Goal: Task Accomplishment & Management: Complete application form

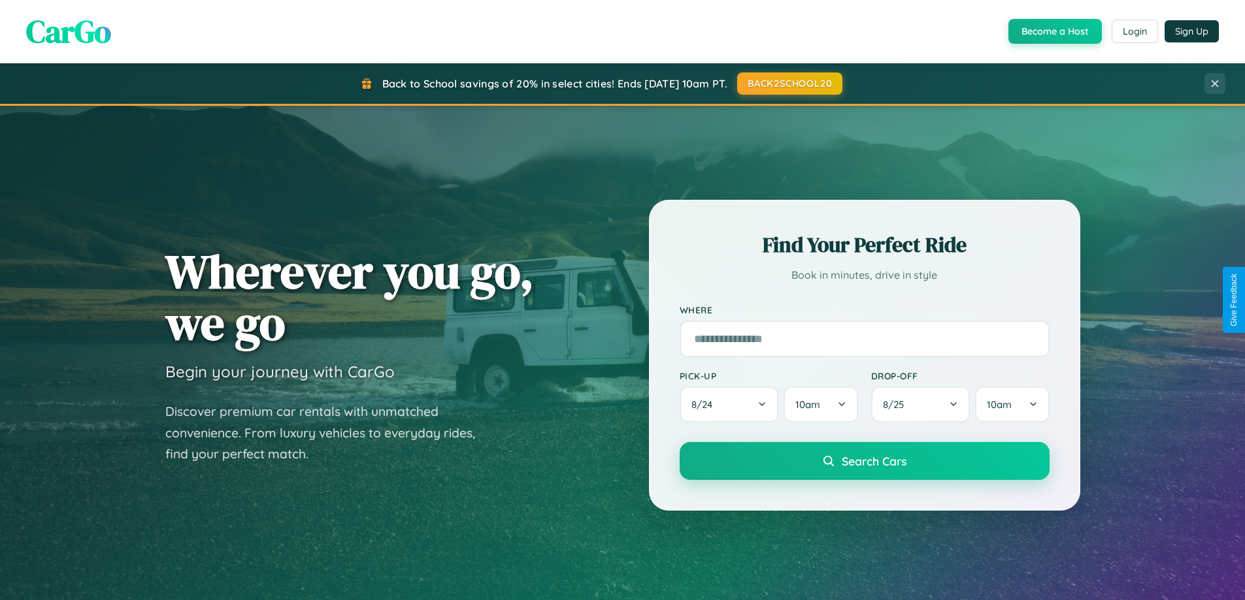
scroll to position [899, 0]
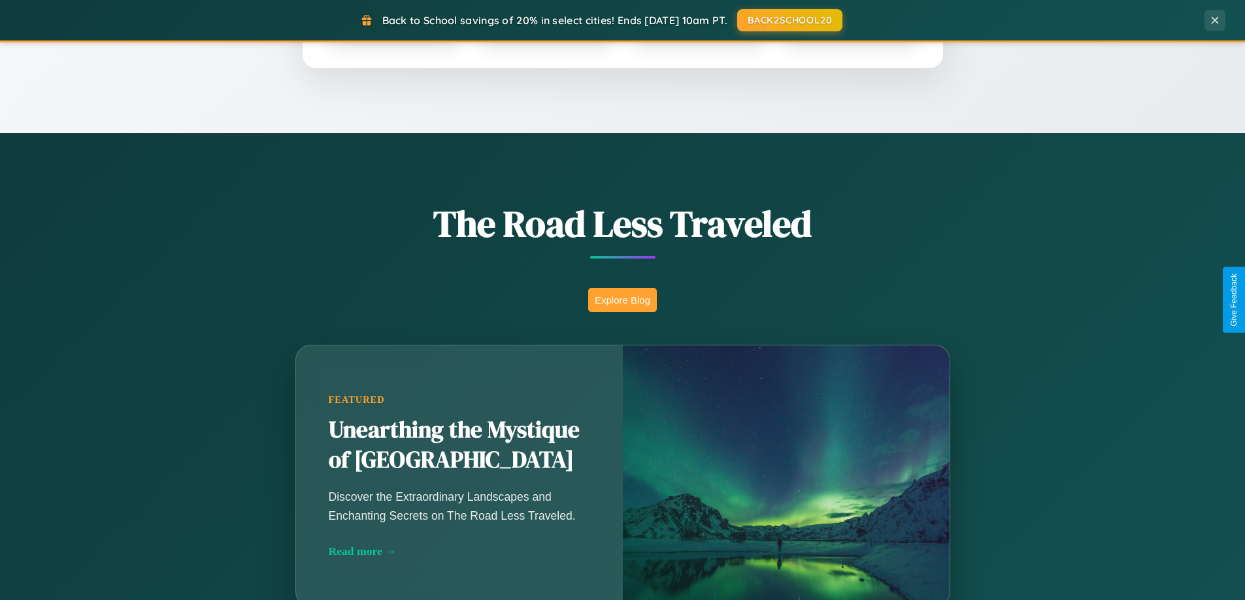
click at [622, 300] on button "Explore Blog" at bounding box center [622, 300] width 69 height 24
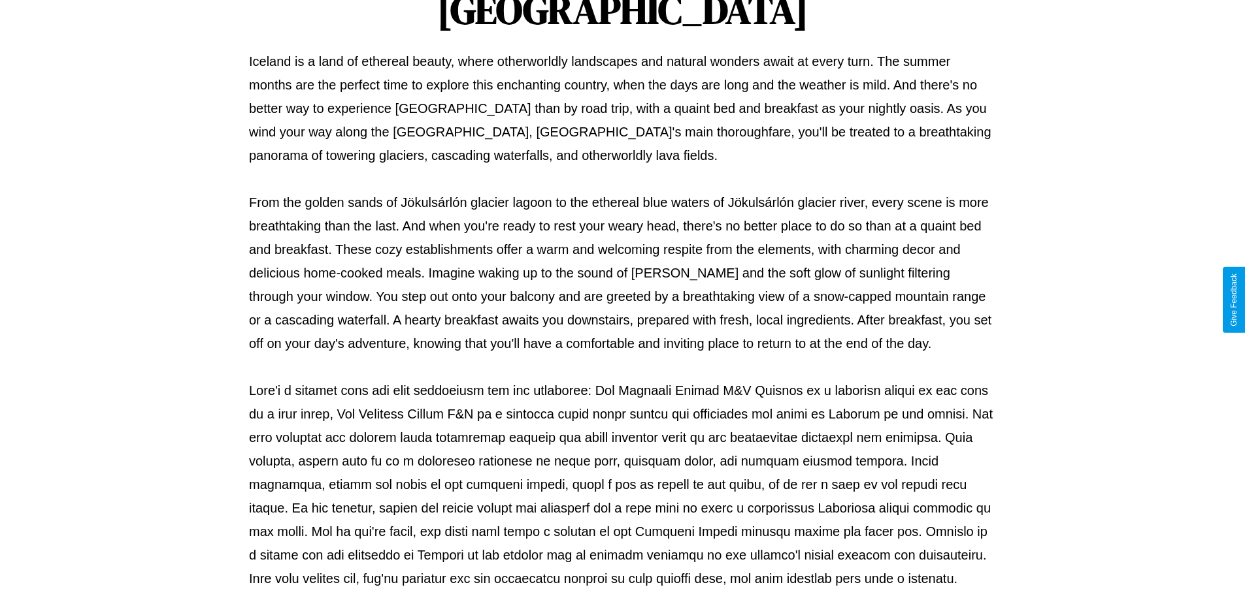
scroll to position [423, 0]
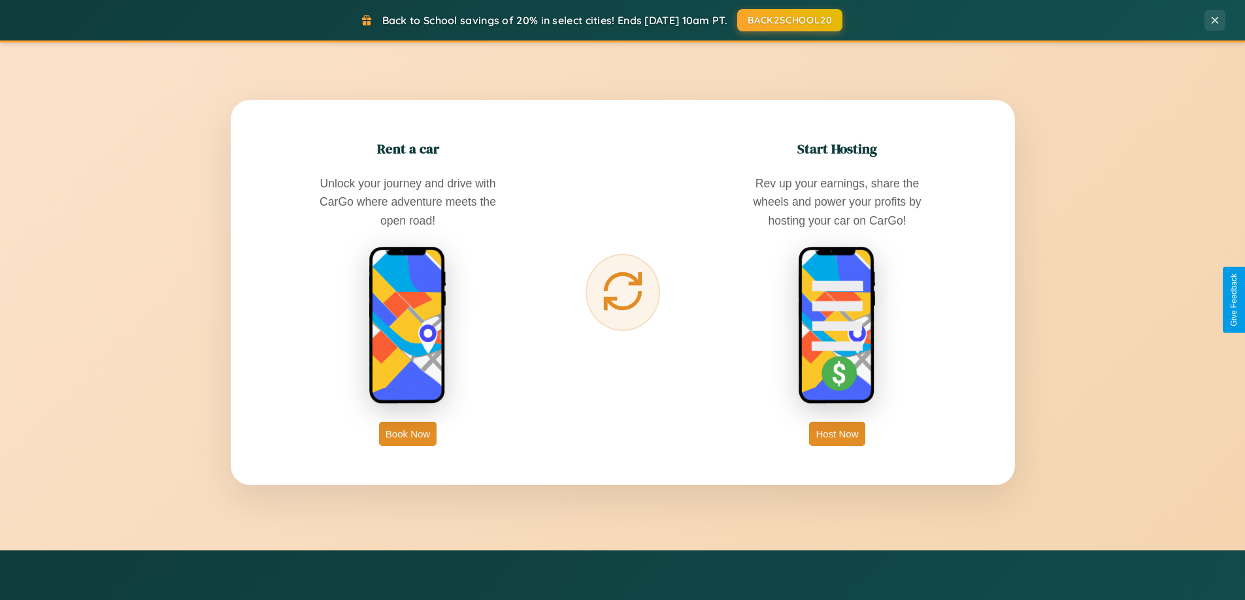
scroll to position [2514, 0]
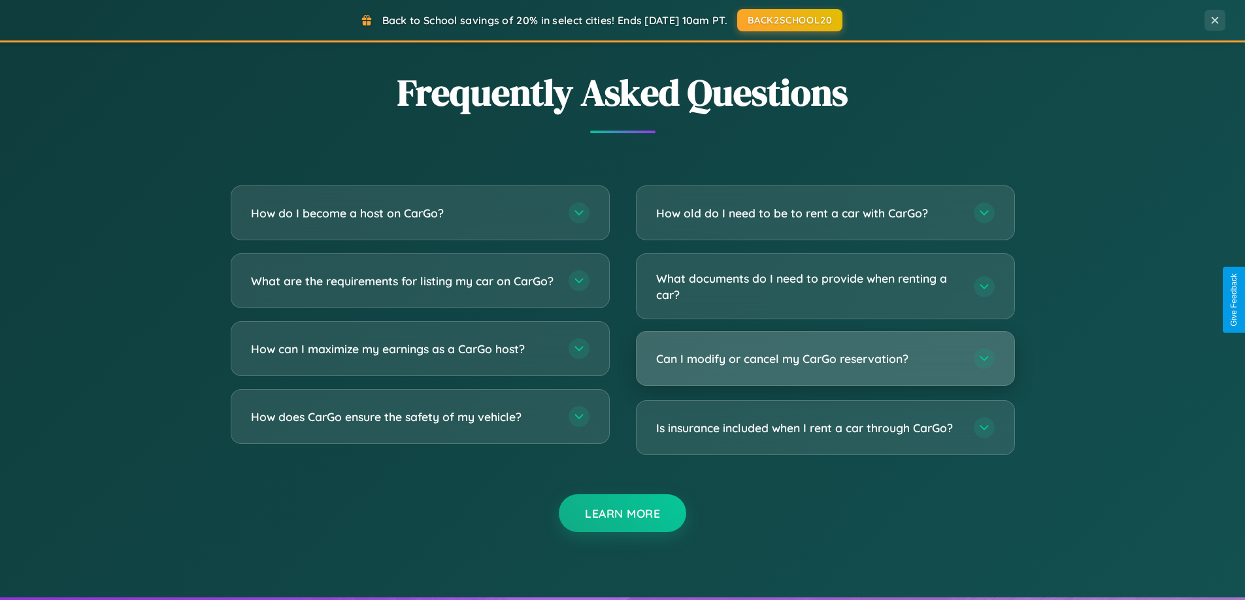
click at [825, 359] on h3 "Can I modify or cancel my CarGo reservation?" at bounding box center [808, 359] width 304 height 16
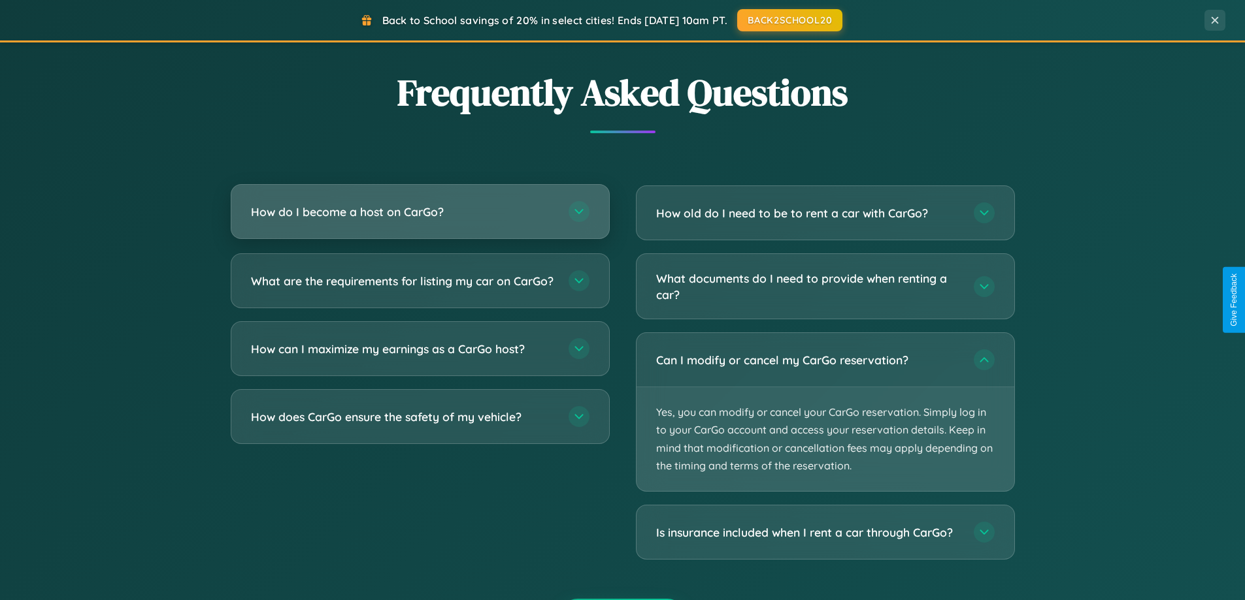
click at [419, 212] on h3 "How do I become a host on CarGo?" at bounding box center [403, 212] width 304 height 16
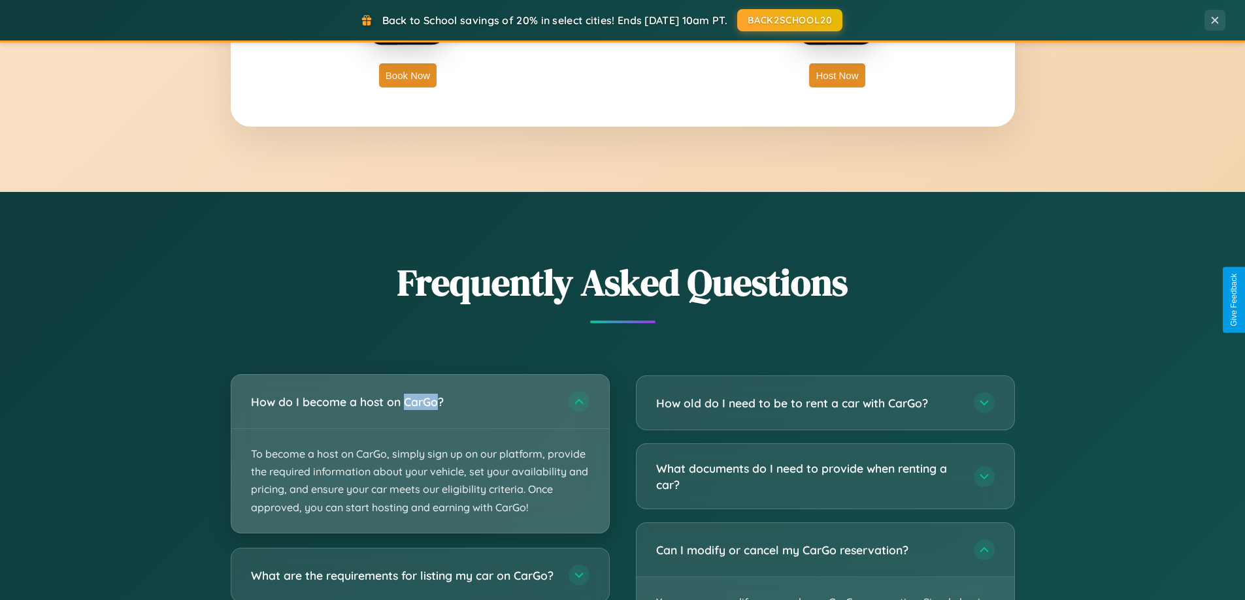
scroll to position [2099, 0]
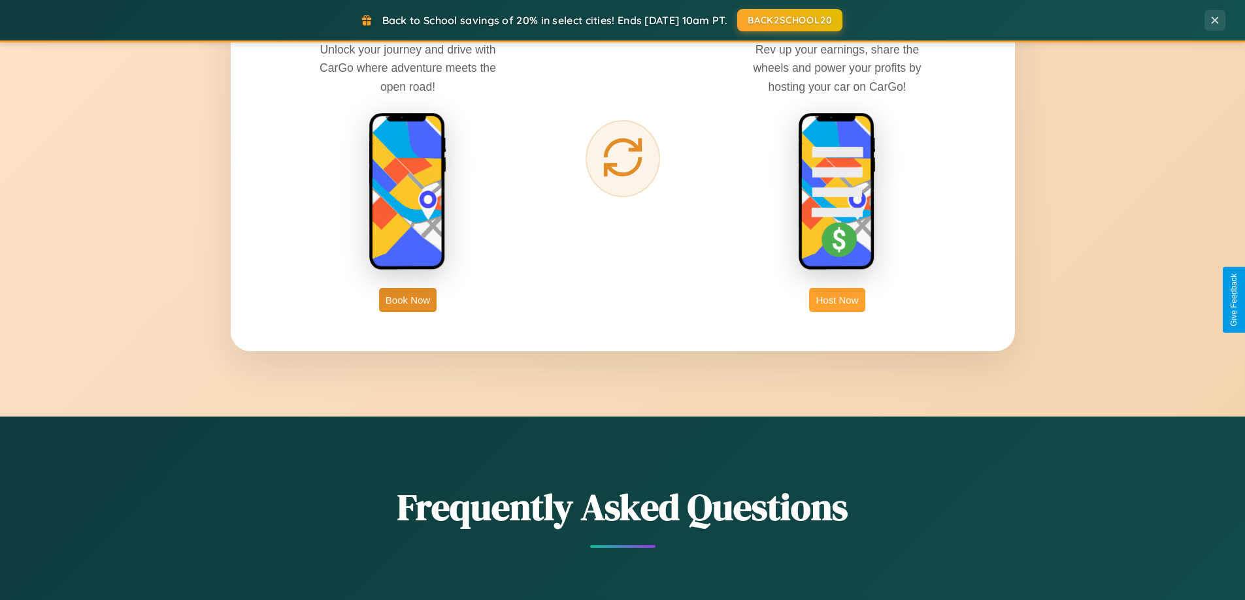
click at [837, 300] on button "Host Now" at bounding box center [837, 300] width 56 height 24
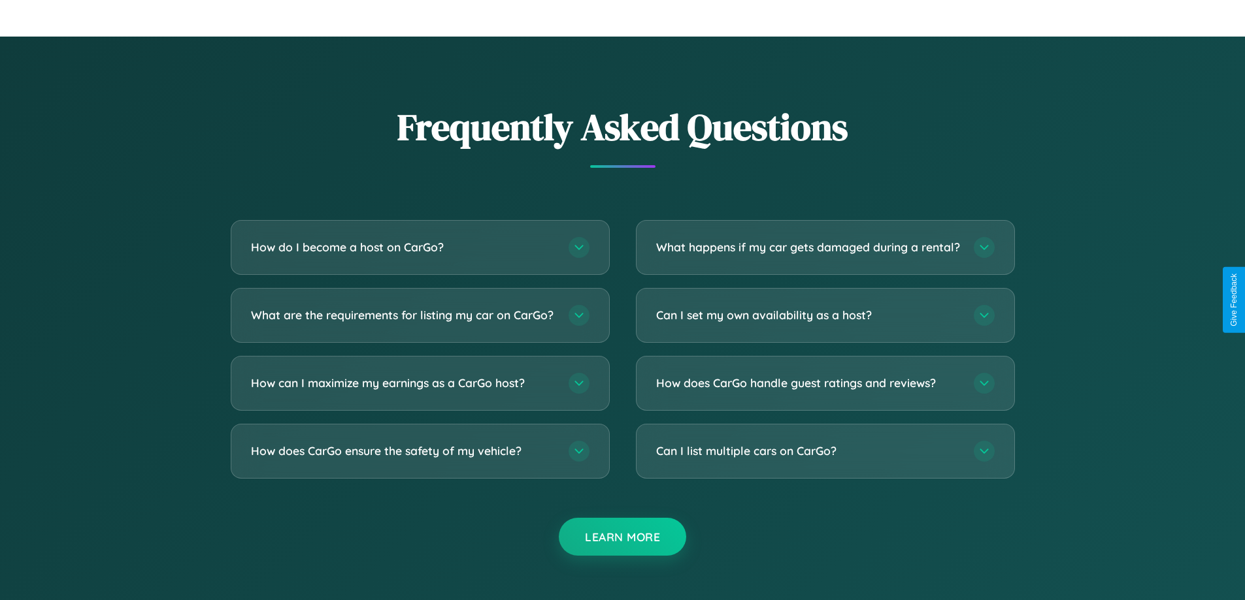
scroll to position [1766, 0]
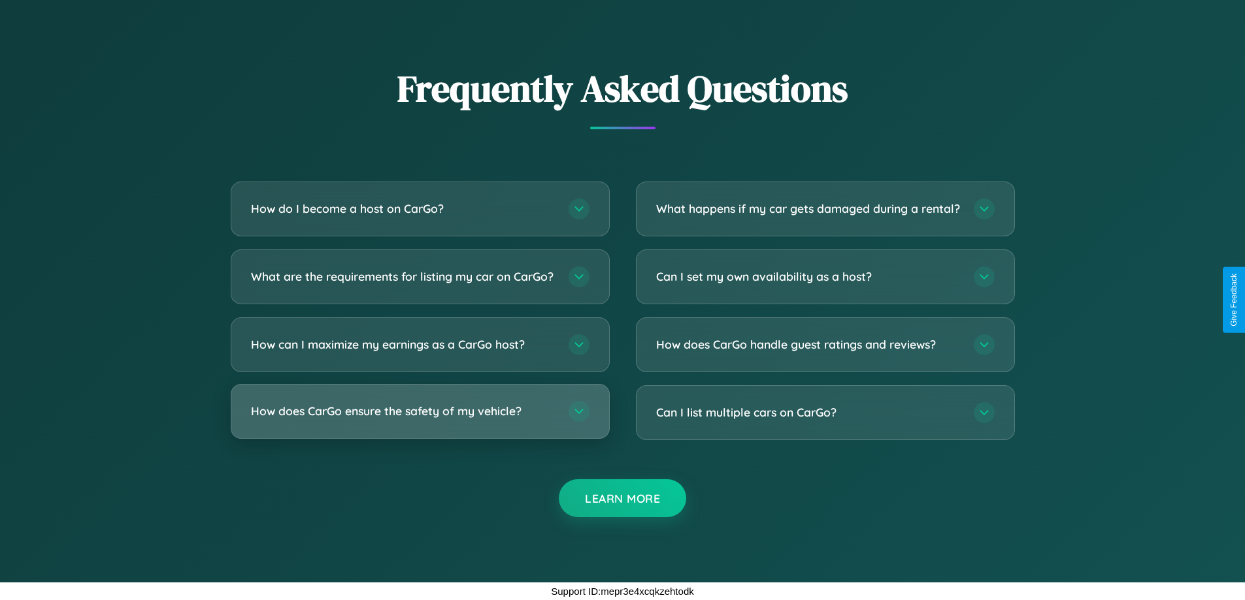
click at [419, 412] on h3 "How does CarGo ensure the safety of my vehicle?" at bounding box center [403, 411] width 304 height 16
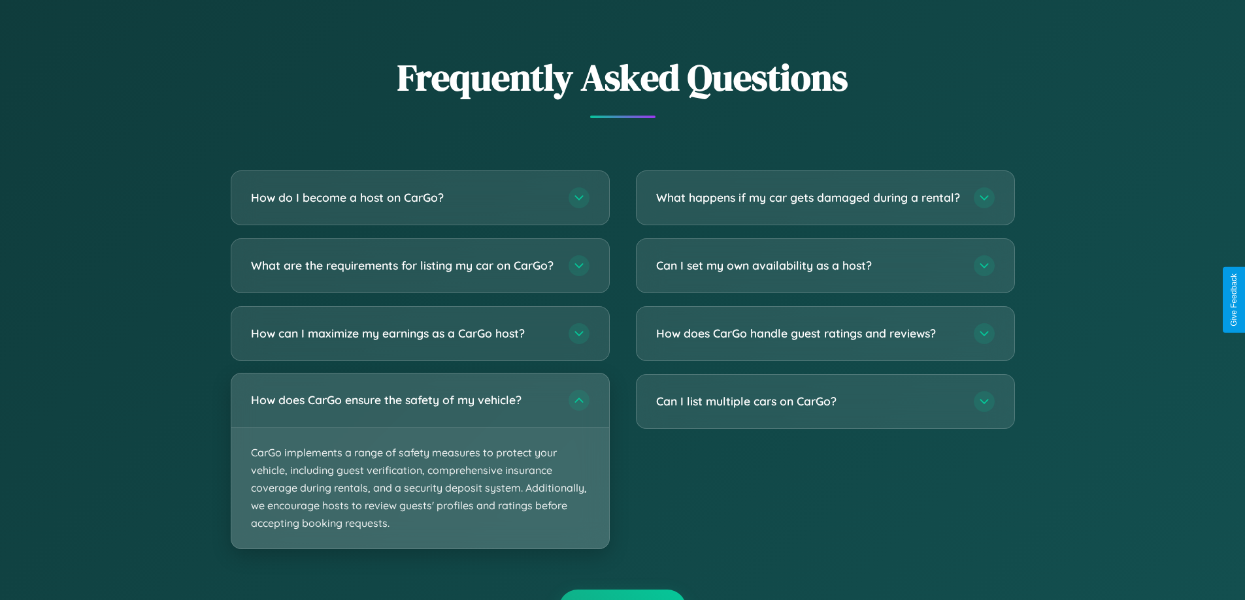
click at [419, 472] on p "CarGo implements a range of safety measures to protect your vehicle, including …" at bounding box center [420, 489] width 378 height 122
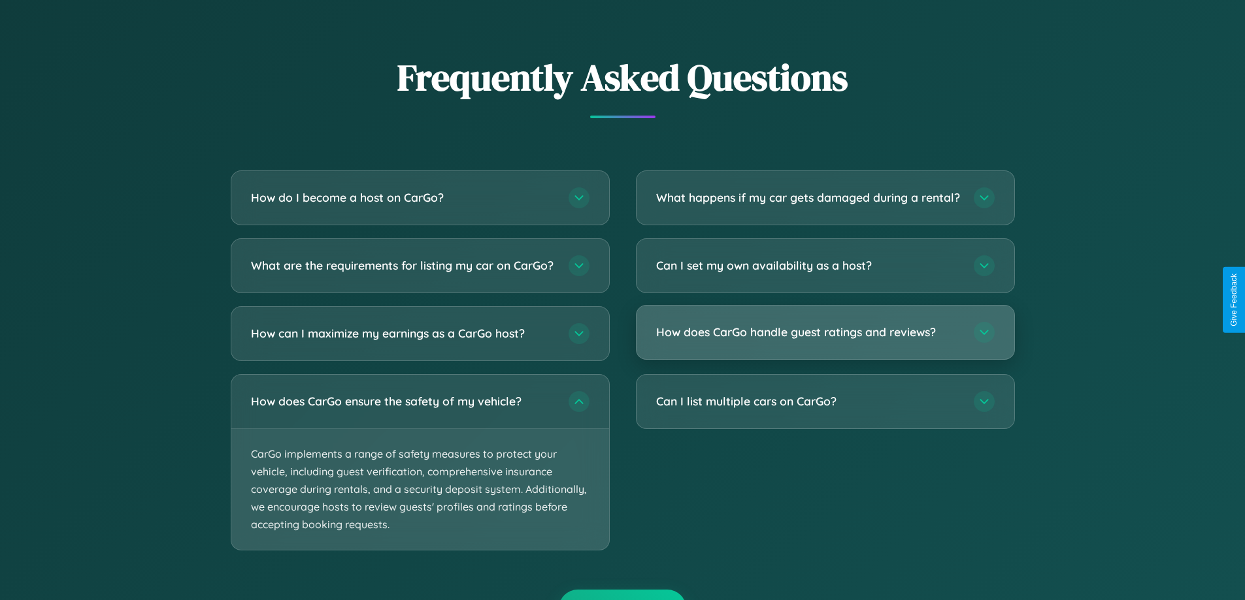
click at [825, 340] on h3 "How does CarGo handle guest ratings and reviews?" at bounding box center [808, 332] width 304 height 16
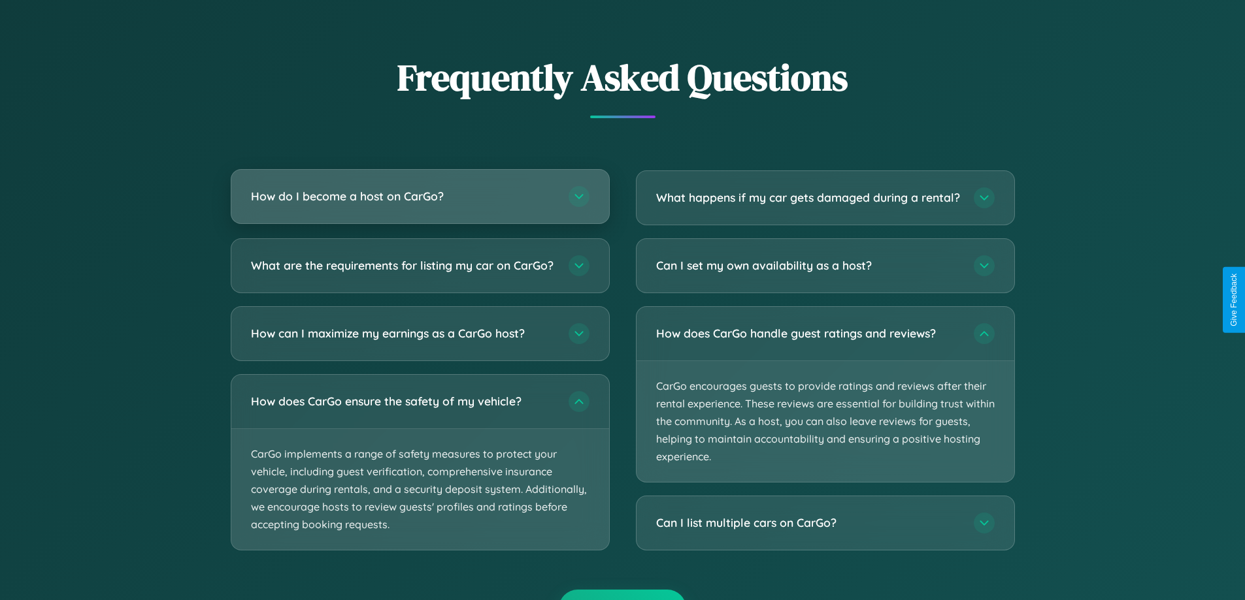
click at [419, 196] on h3 "How do I become a host on CarGo?" at bounding box center [403, 196] width 304 height 16
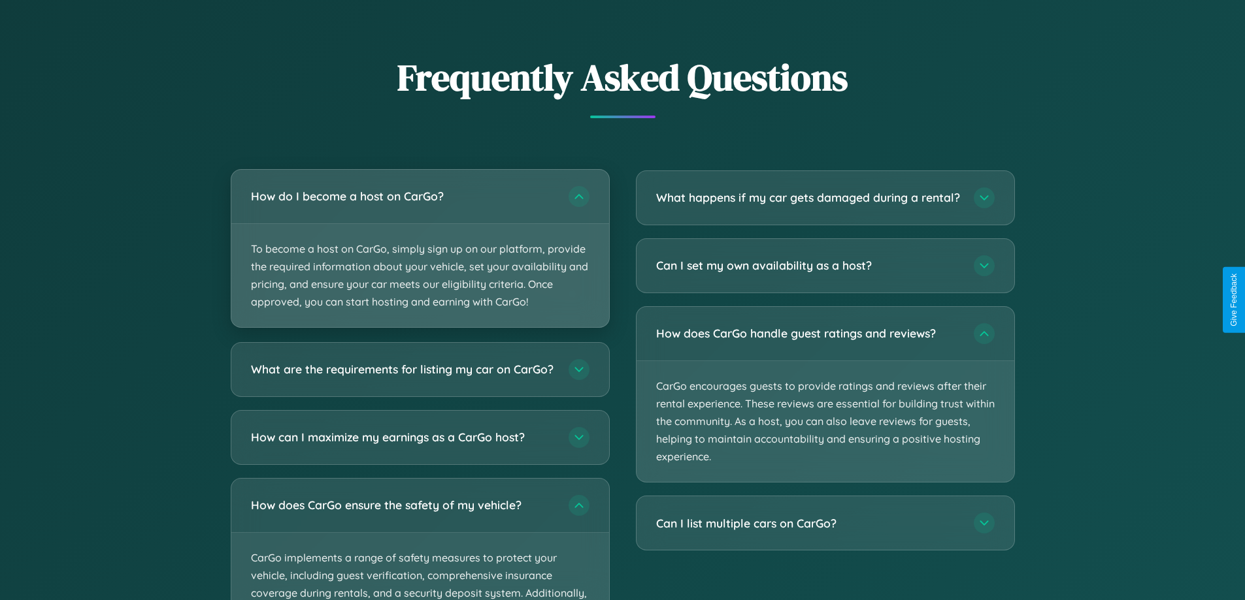
click at [419, 248] on p "To become a host on CarGo, simply sign up on our platform, provide the required…" at bounding box center [420, 276] width 378 height 104
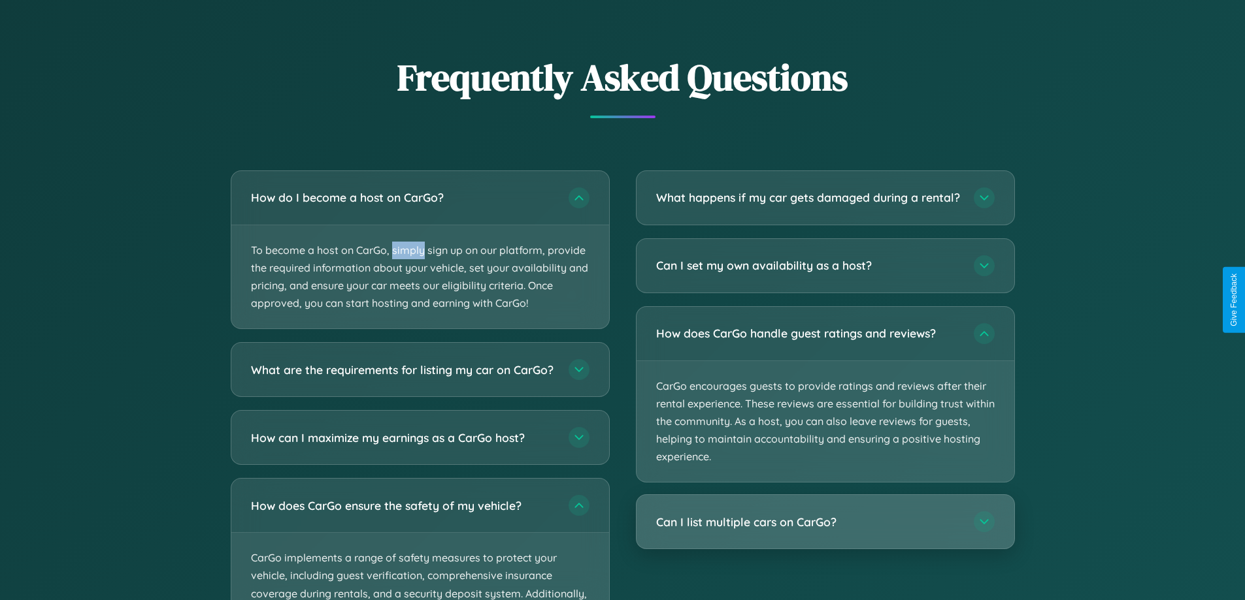
click at [825, 531] on h3 "Can I list multiple cars on CarGo?" at bounding box center [808, 522] width 304 height 16
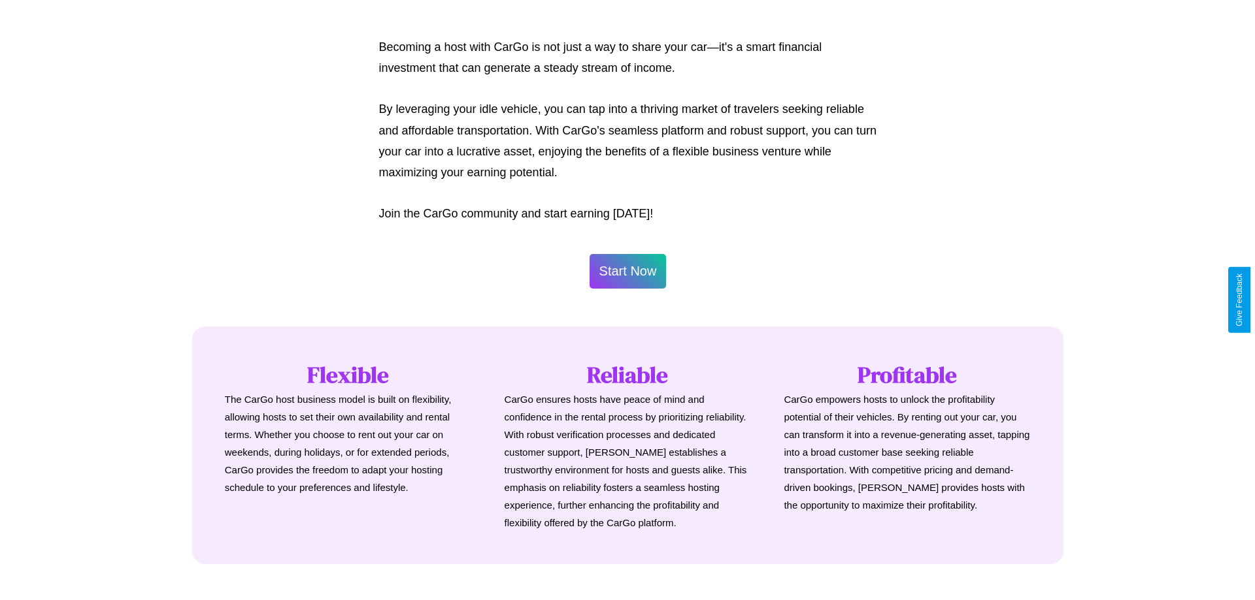
scroll to position [631, 0]
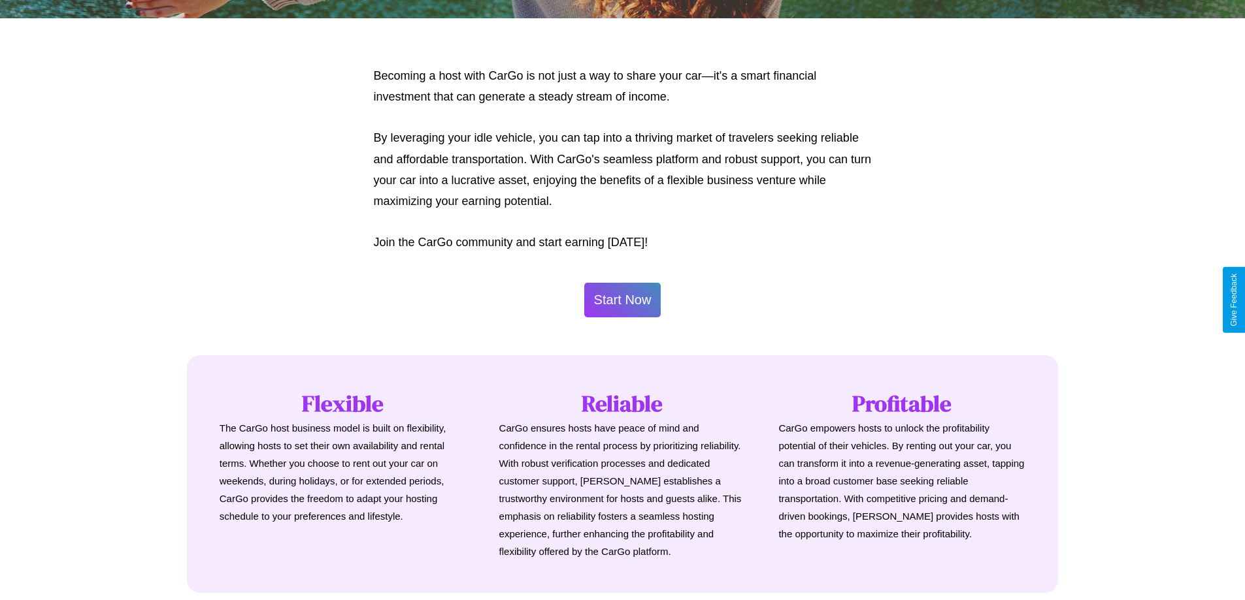
click at [622, 300] on button "Start Now" at bounding box center [622, 300] width 77 height 35
